Goal: Task Accomplishment & Management: Manage account settings

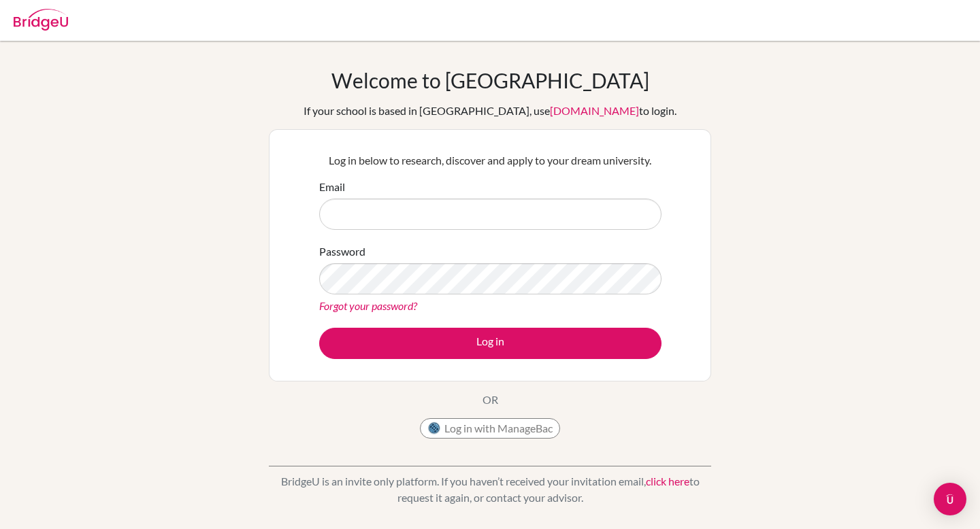
click at [406, 173] on div "Log in below to research, discover and apply to your dream university. Email Pa…" at bounding box center [489, 256] width 359 height 224
click at [48, 29] on img at bounding box center [41, 20] width 54 height 22
click at [47, 20] on img at bounding box center [41, 20] width 54 height 22
click at [550, 109] on link "[DOMAIN_NAME]" at bounding box center [594, 110] width 89 height 13
type input "79535@ats.edu.mx"
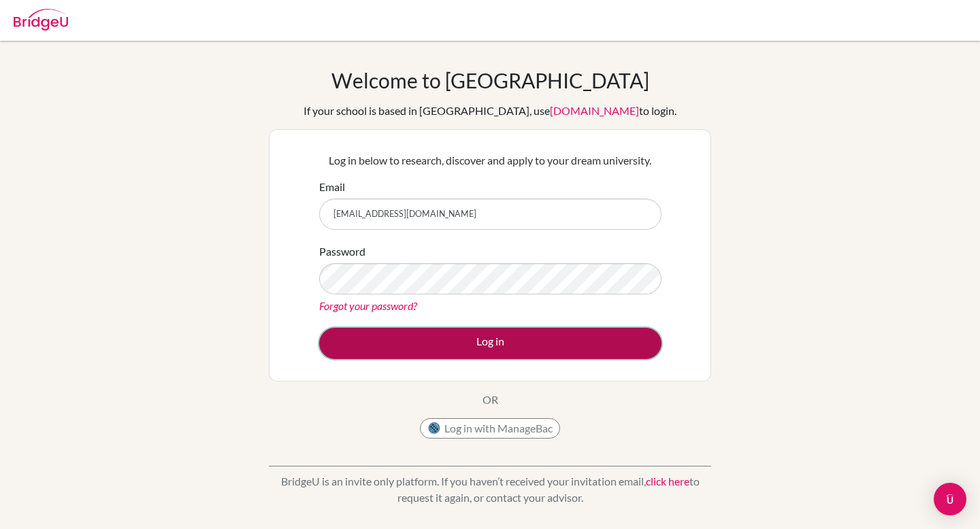
click at [395, 348] on button "Log in" at bounding box center [490, 343] width 342 height 31
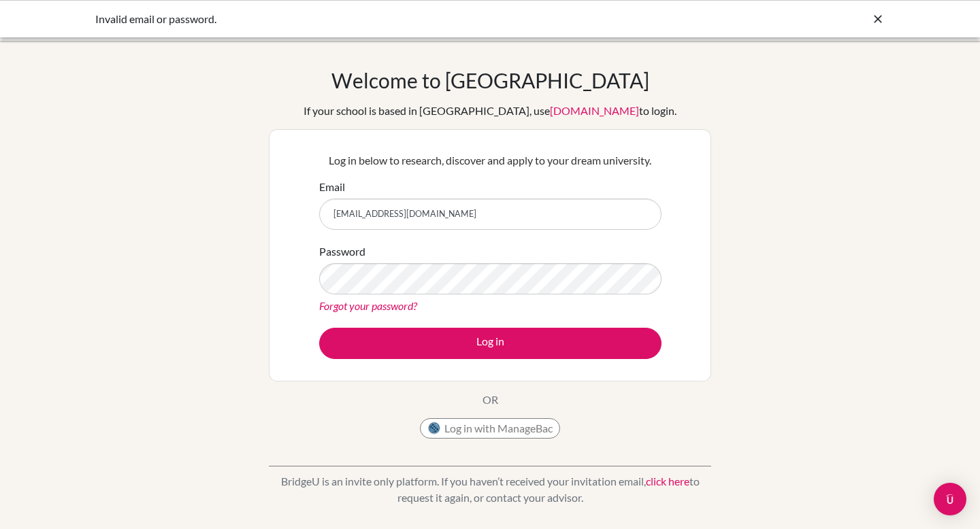
click at [874, 20] on icon at bounding box center [878, 19] width 14 height 14
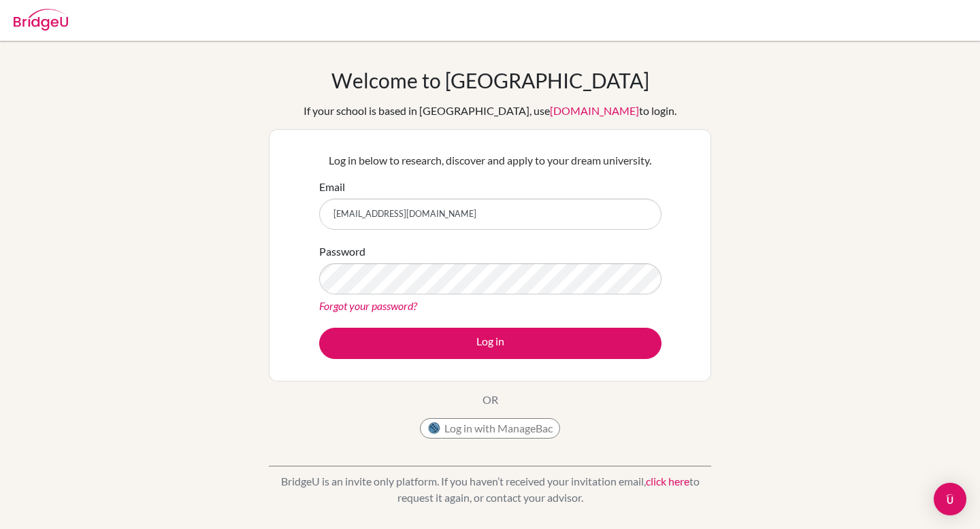
click at [24, 27] on img at bounding box center [41, 20] width 54 height 22
